Goal: Find specific page/section: Find specific page/section

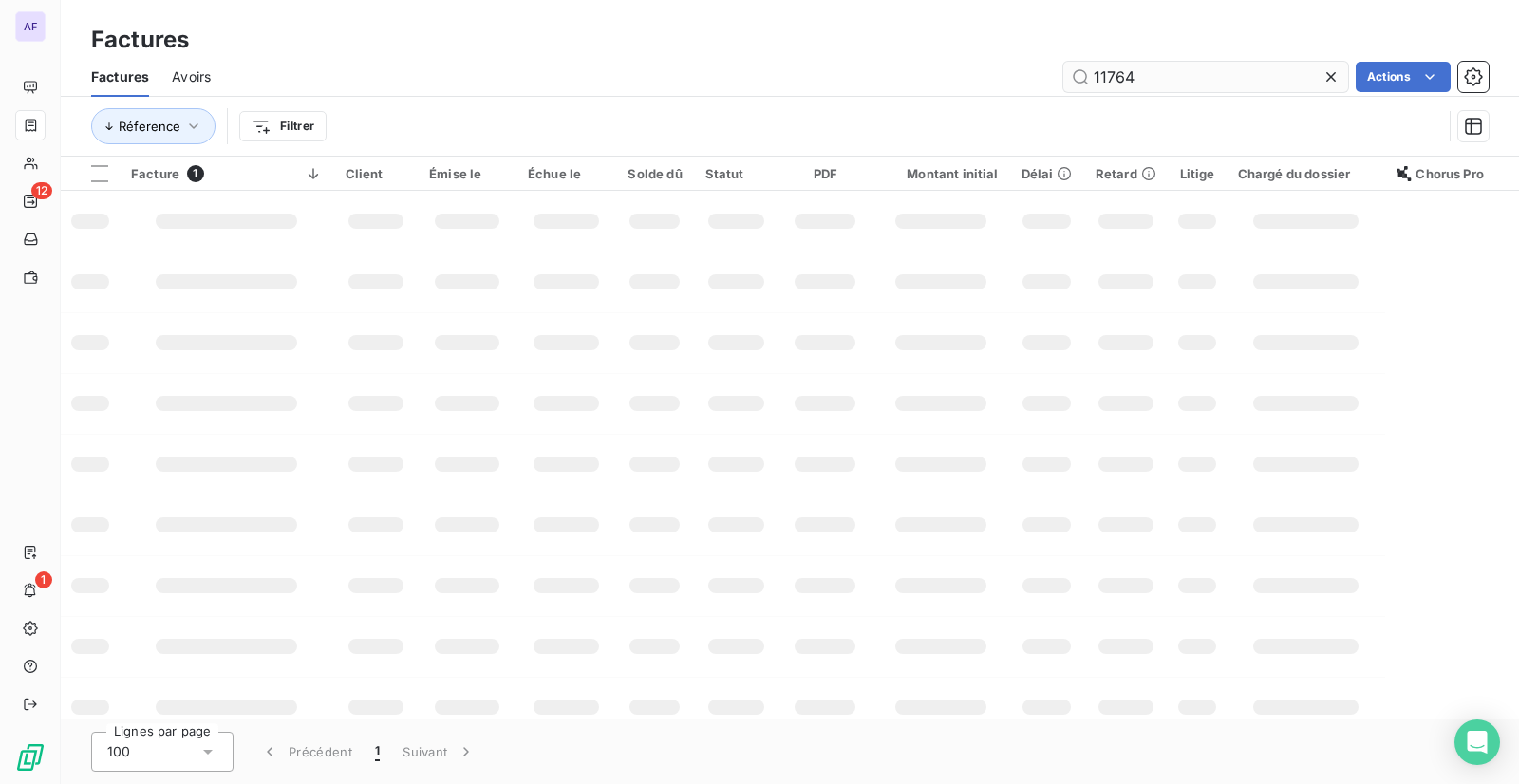
drag, startPoint x: 1178, startPoint y: 71, endPoint x: 1077, endPoint y: 76, distance: 101.1
click at [1077, 76] on input "11764" at bounding box center [1205, 76] width 285 height 30
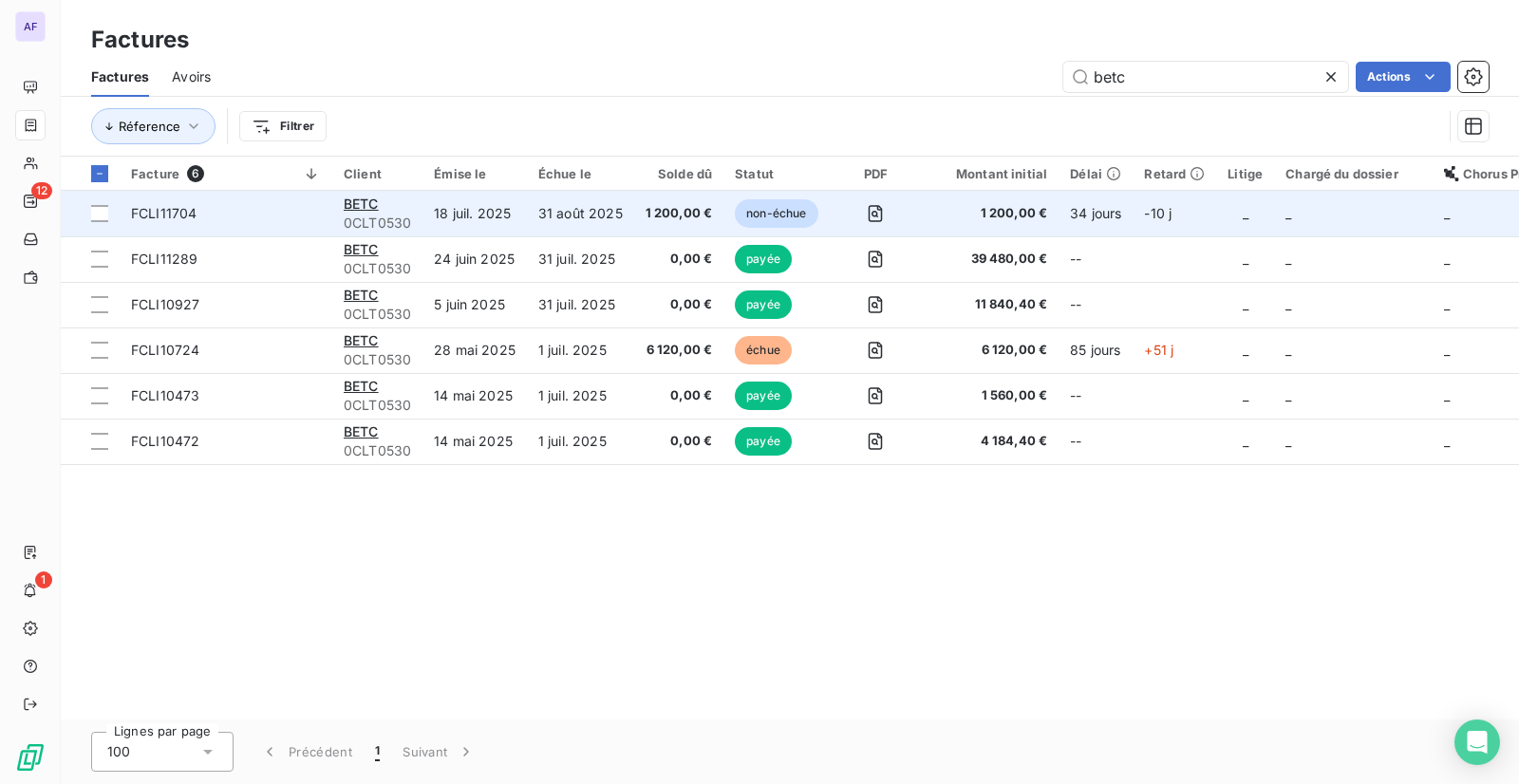
type input "betc"
click at [665, 217] on span "1 200,00 €" at bounding box center [679, 214] width 68 height 19
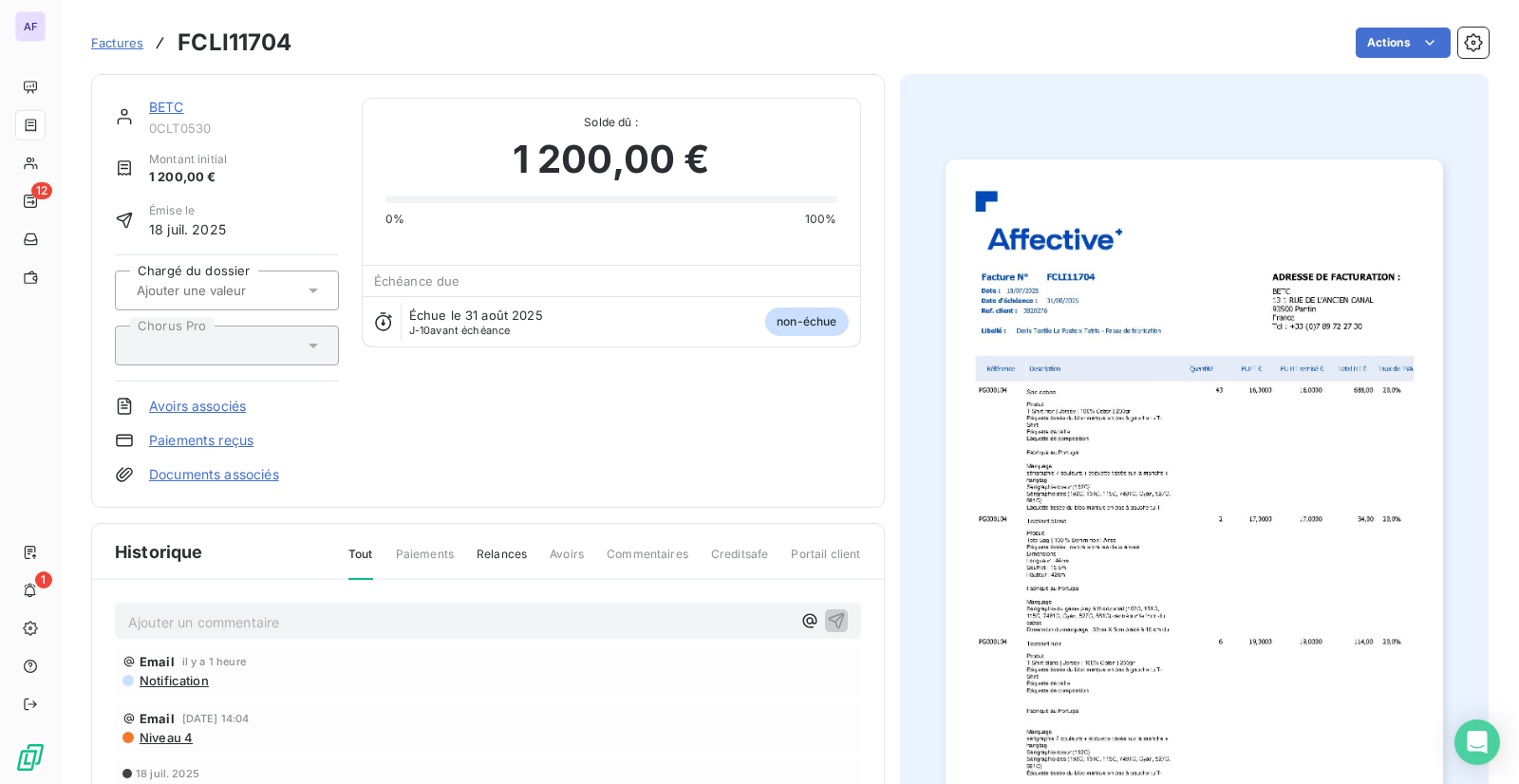
click at [1143, 277] on img "button" at bounding box center [1194, 510] width 498 height 703
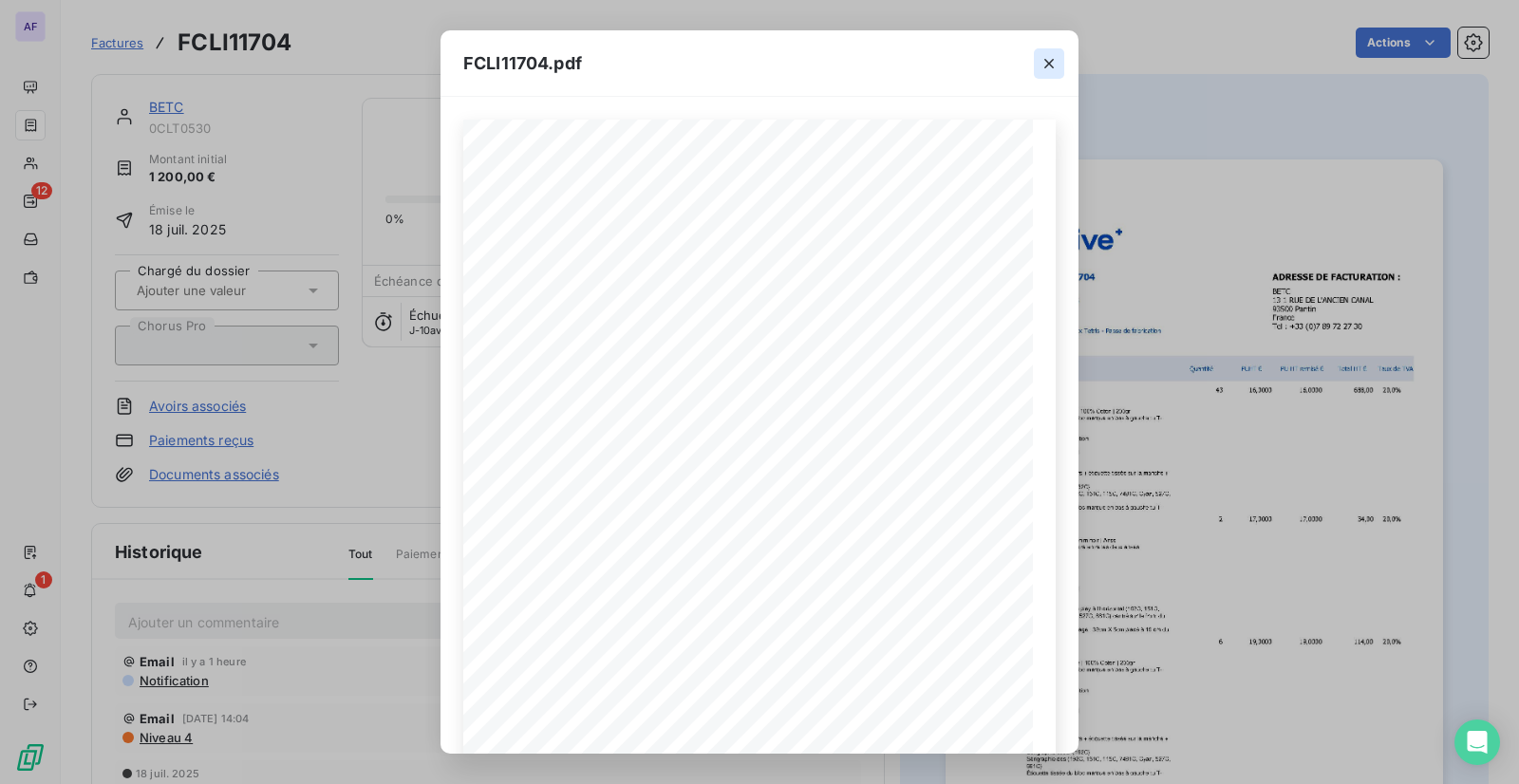
click at [1053, 67] on icon "button" at bounding box center [1049, 64] width 10 height 10
